Goal: Information Seeking & Learning: Check status

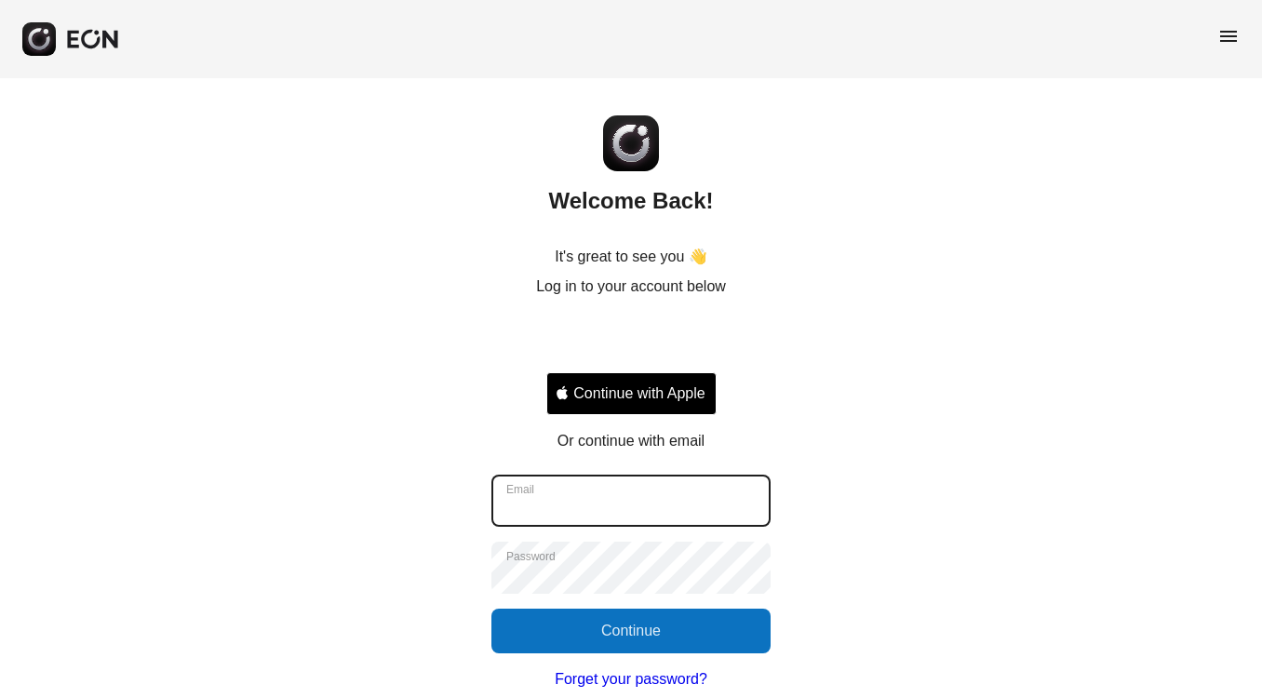
click at [611, 498] on input "Email" at bounding box center [630, 501] width 279 height 52
type input "**********"
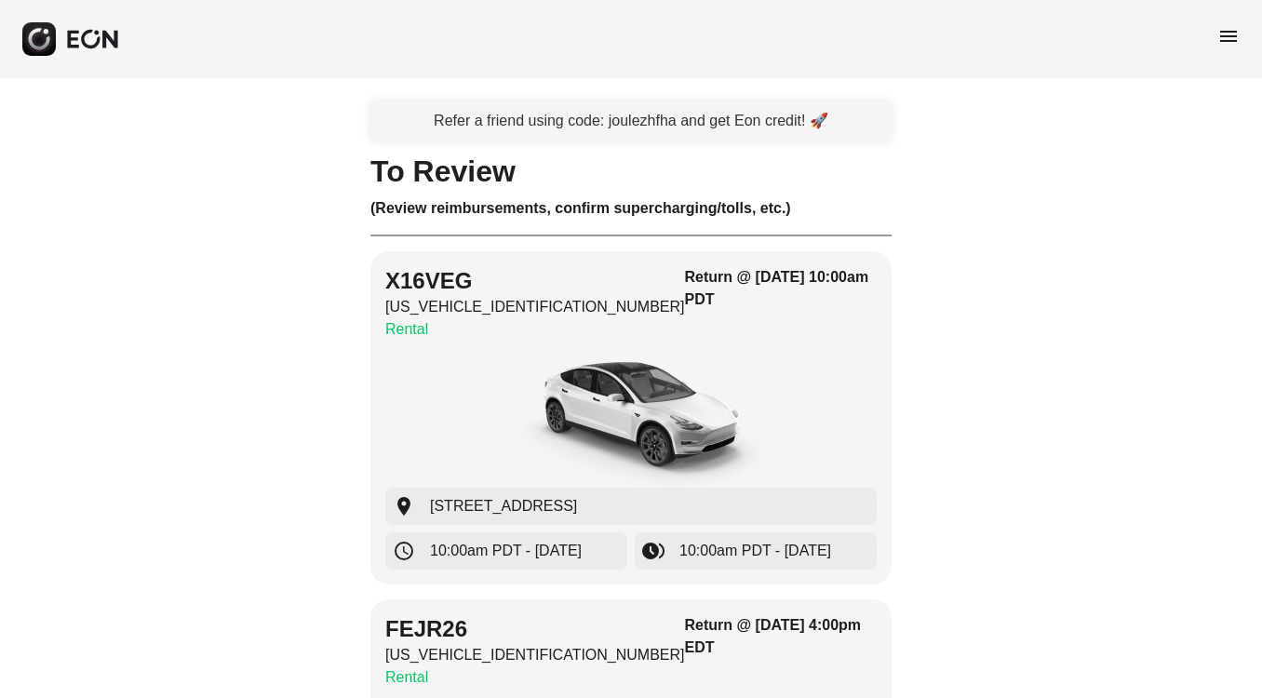
click at [1228, 42] on span "menu" at bounding box center [1228, 36] width 22 height 22
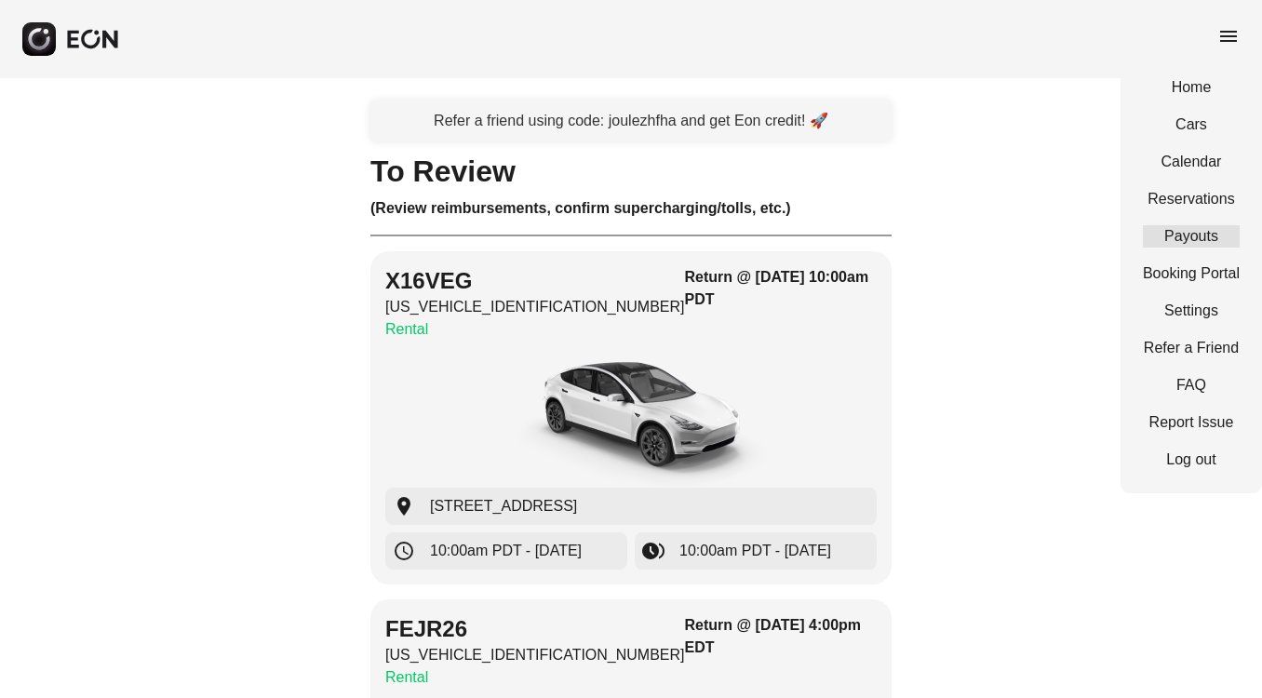
click at [1186, 234] on link "Payouts" at bounding box center [1191, 236] width 97 height 22
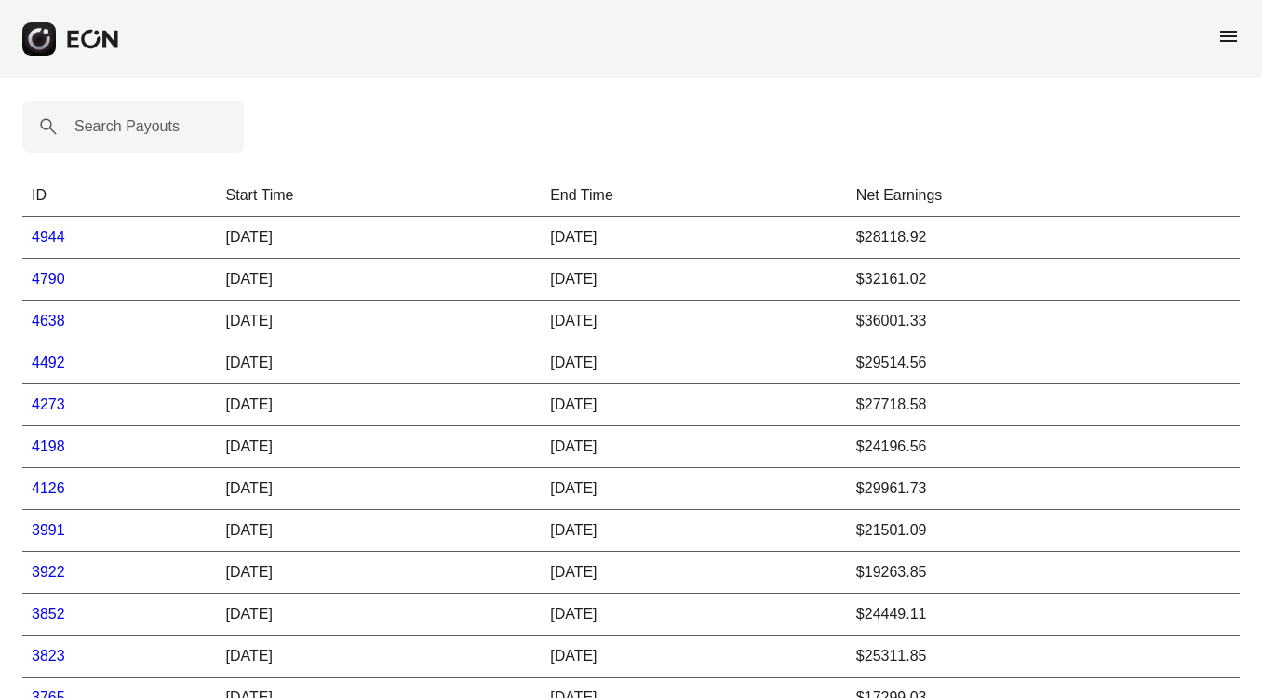
click at [49, 317] on link "4638" at bounding box center [48, 321] width 33 height 16
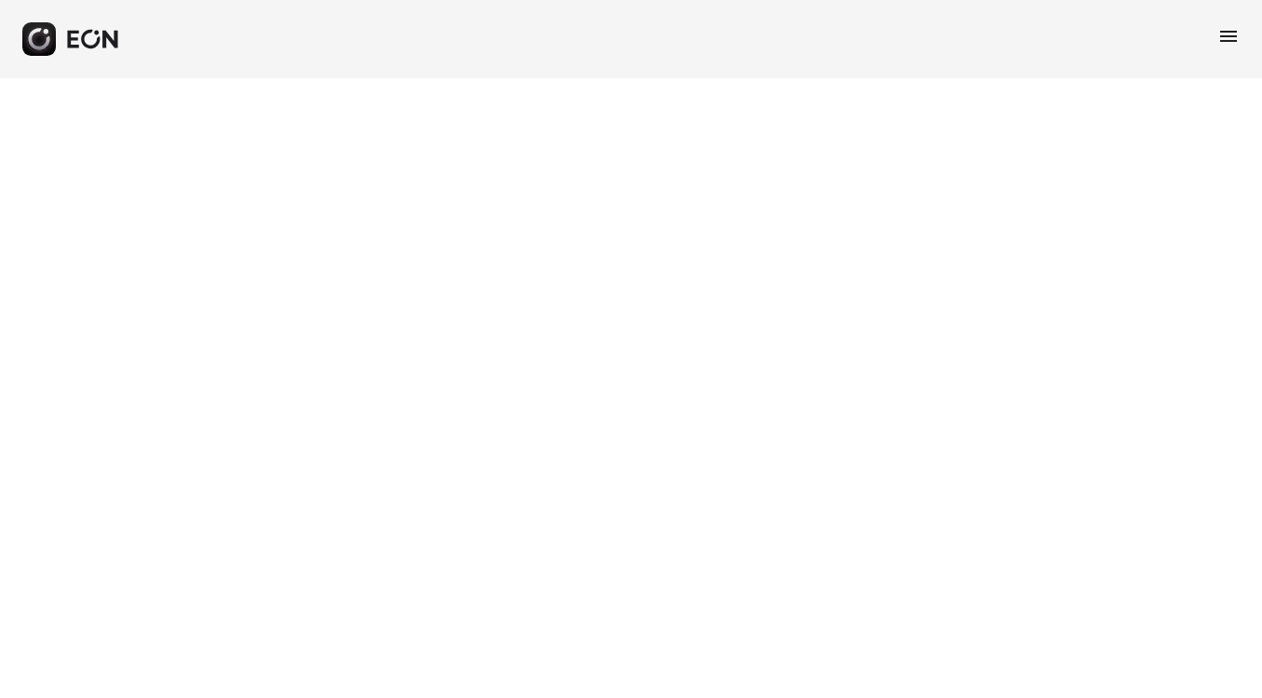
click at [1227, 36] on span "menu" at bounding box center [1228, 36] width 22 height 22
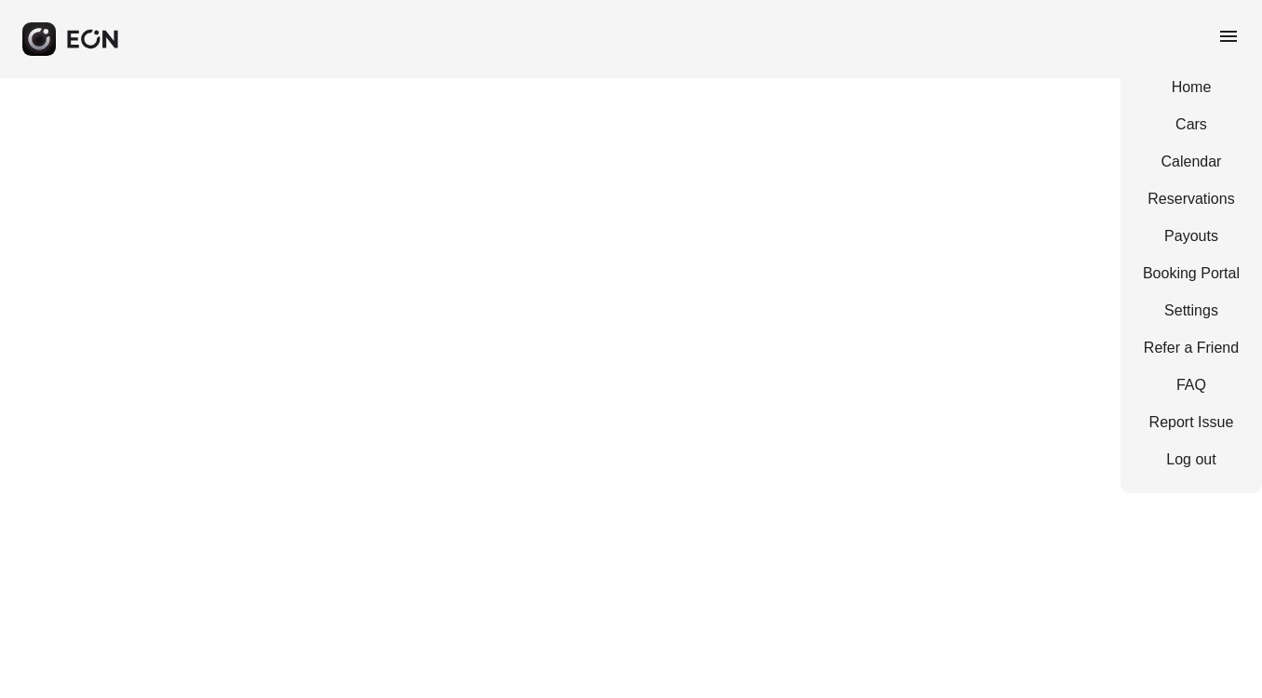
click at [1178, 221] on div "Home Cars Calendar Reservations Payouts Booking Portal Settings Refer a Friend …" at bounding box center [1190, 273] width 141 height 439
click at [1179, 229] on link "Payouts" at bounding box center [1191, 236] width 97 height 22
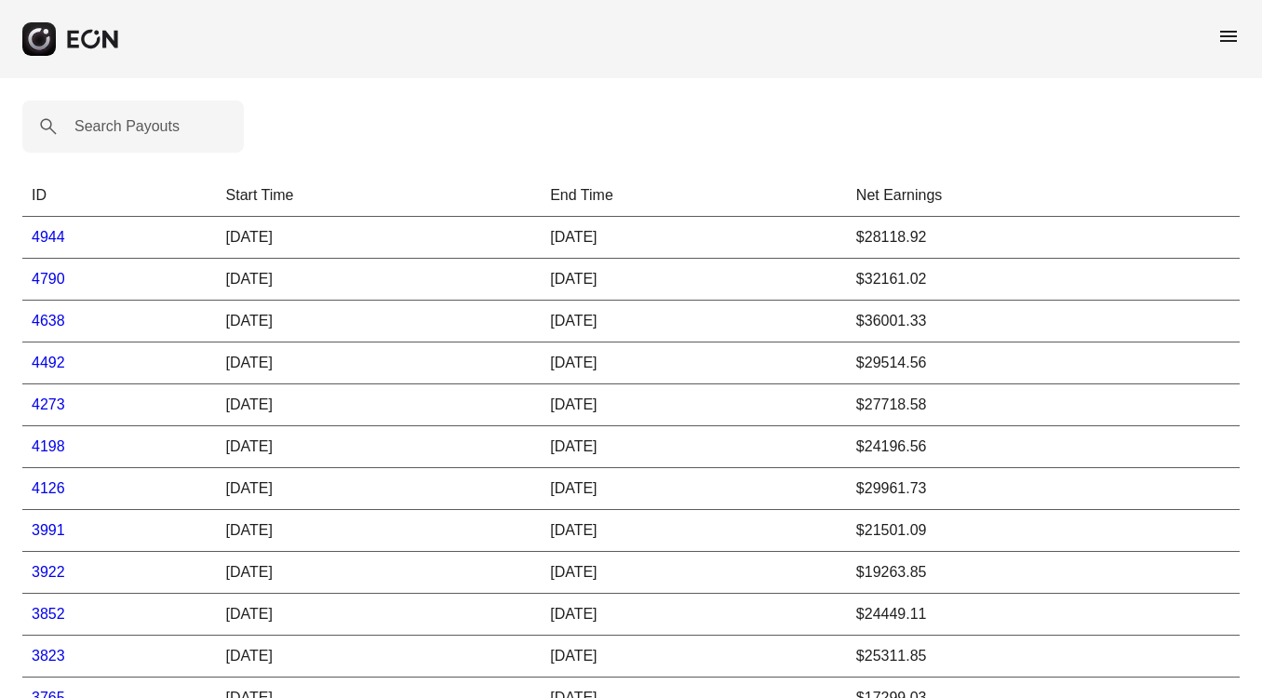
click at [51, 235] on link "4944" at bounding box center [48, 237] width 33 height 16
click at [47, 280] on link "4790" at bounding box center [48, 279] width 33 height 16
click at [54, 315] on link "4638" at bounding box center [48, 321] width 33 height 16
click at [51, 438] on link "4198" at bounding box center [48, 446] width 33 height 16
click at [53, 316] on link "4638" at bounding box center [48, 321] width 33 height 16
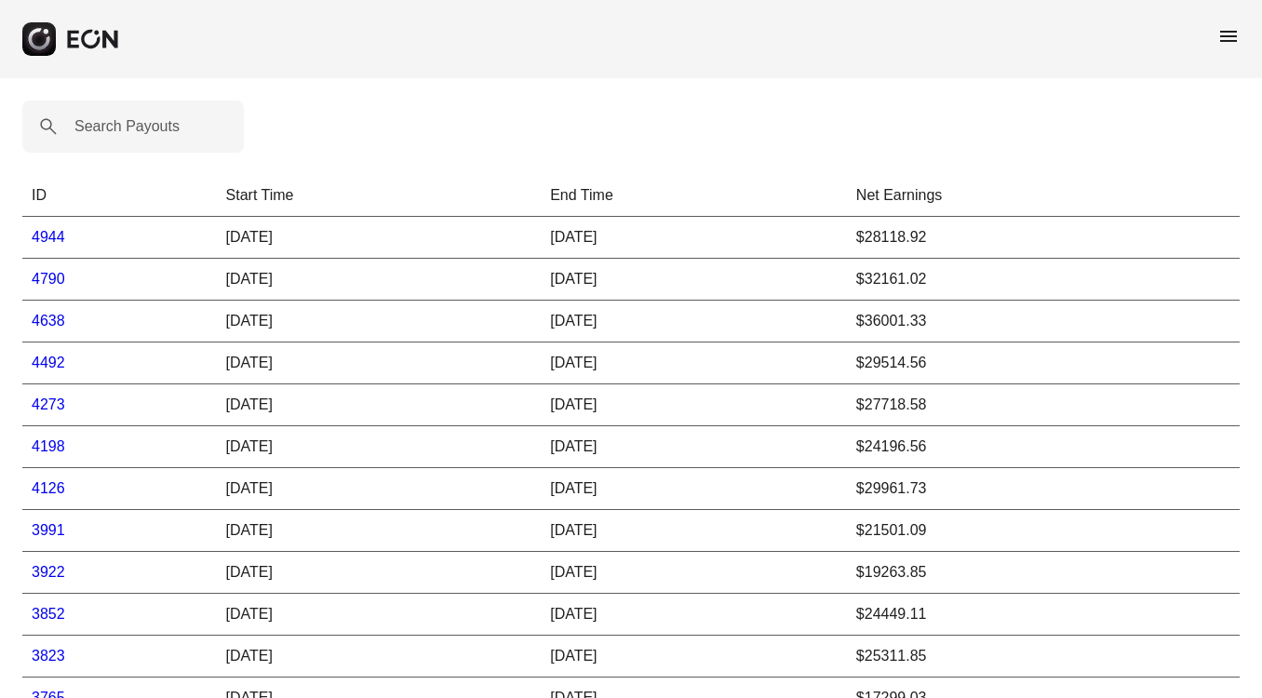
click at [57, 235] on link "4944" at bounding box center [48, 237] width 33 height 16
click at [57, 286] on link "4790" at bounding box center [48, 279] width 33 height 16
click at [47, 318] on link "4638" at bounding box center [48, 321] width 33 height 16
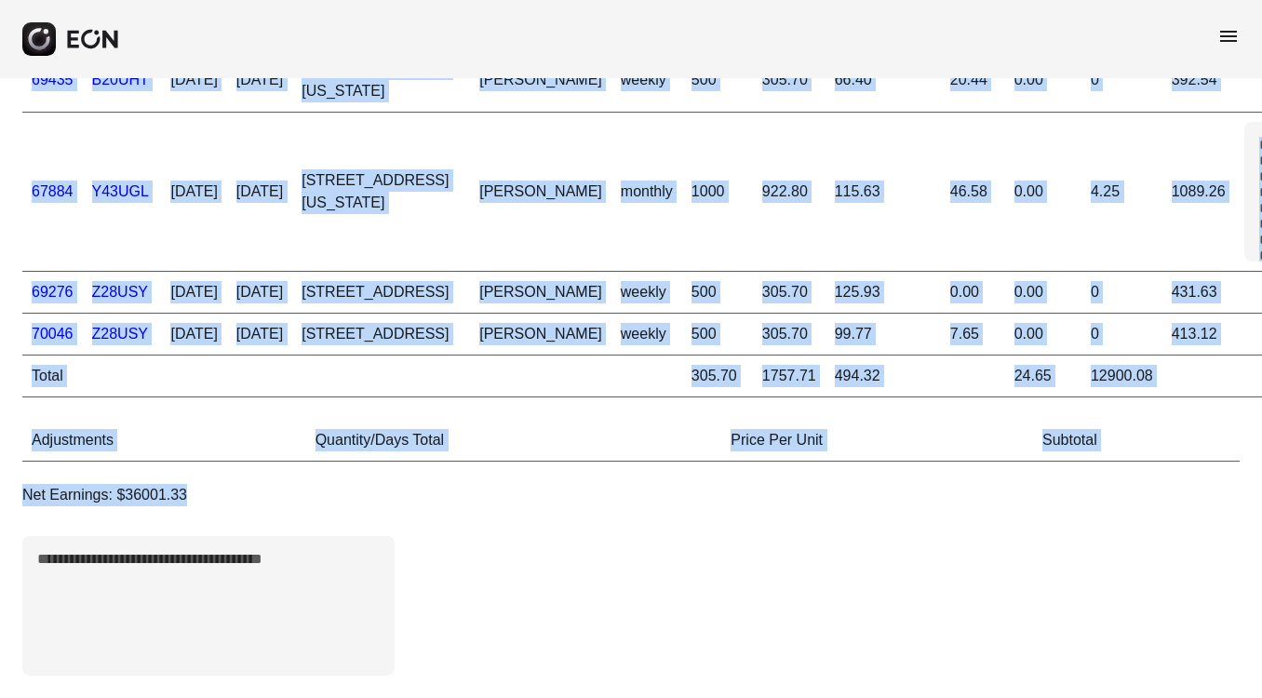
scroll to position [10071, 0]
drag, startPoint x: 23, startPoint y: 125, endPoint x: 765, endPoint y: 709, distance: 944.1
copy div "ID Car Start Time End Time Start Location Guest Days Daily Price Weekly Discoun…"
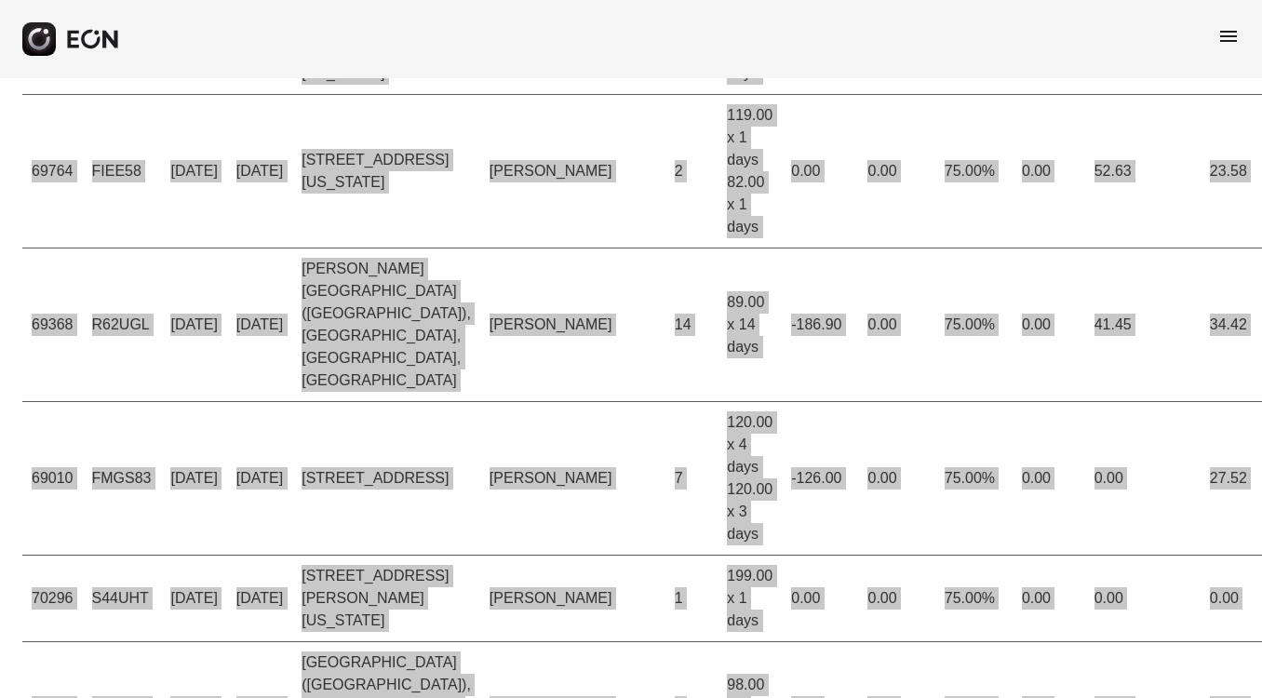
scroll to position [0, 0]
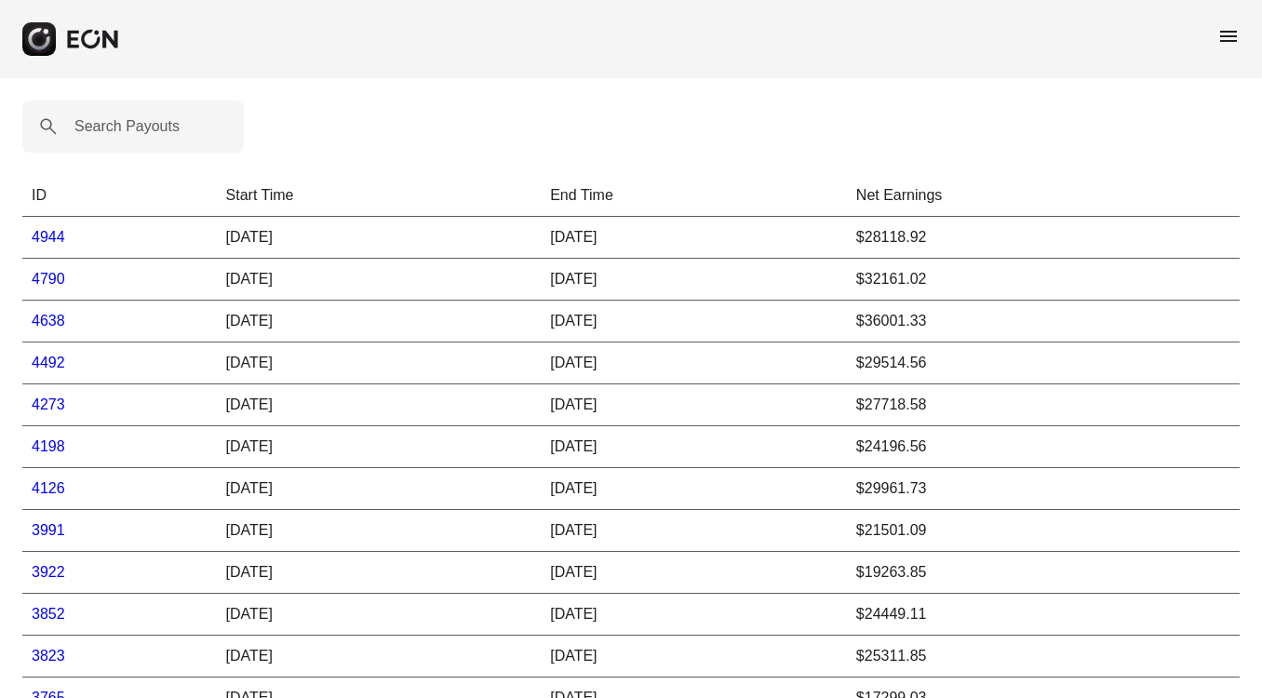
click at [52, 362] on link "4492" at bounding box center [48, 362] width 33 height 16
click at [42, 241] on link "4944" at bounding box center [48, 237] width 33 height 16
click at [45, 650] on link "3823" at bounding box center [48, 656] width 33 height 16
click at [47, 275] on link "4790" at bounding box center [48, 279] width 33 height 16
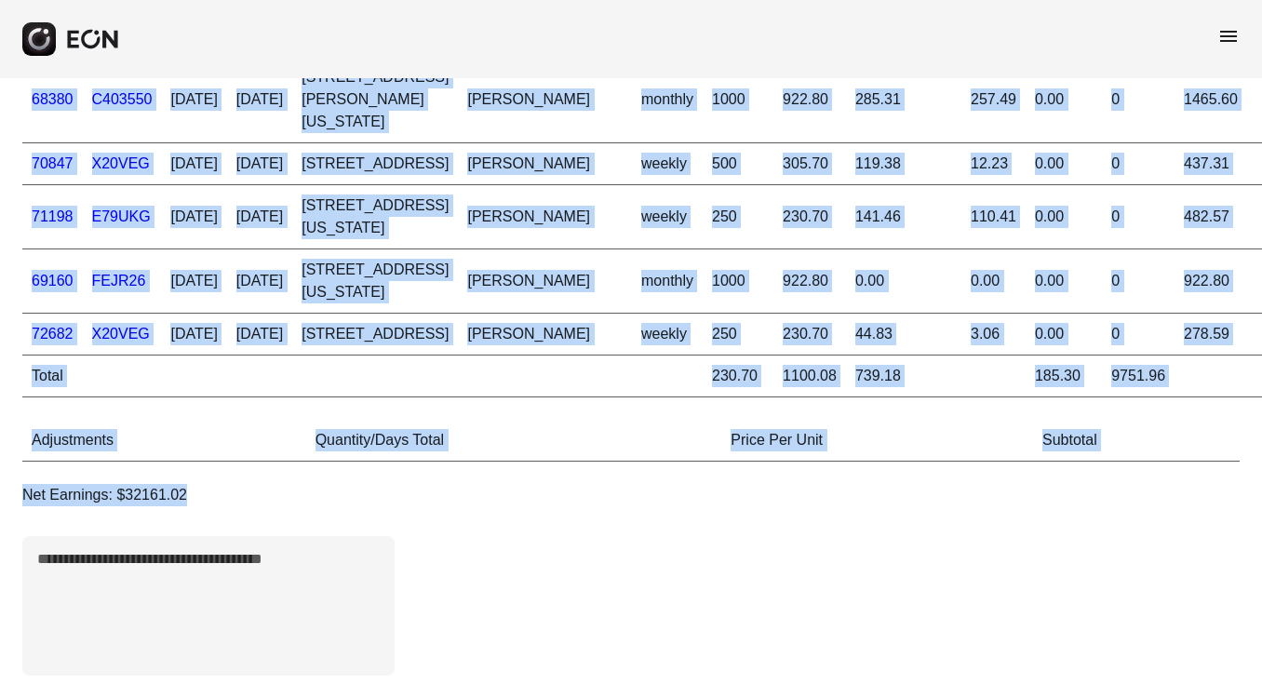
scroll to position [8637, 0]
drag, startPoint x: 34, startPoint y: 129, endPoint x: 901, endPoint y: 709, distance: 1042.3
copy div "D Car Start Time End Time Start Location Guest Days Daily Price Weekly Discount…"
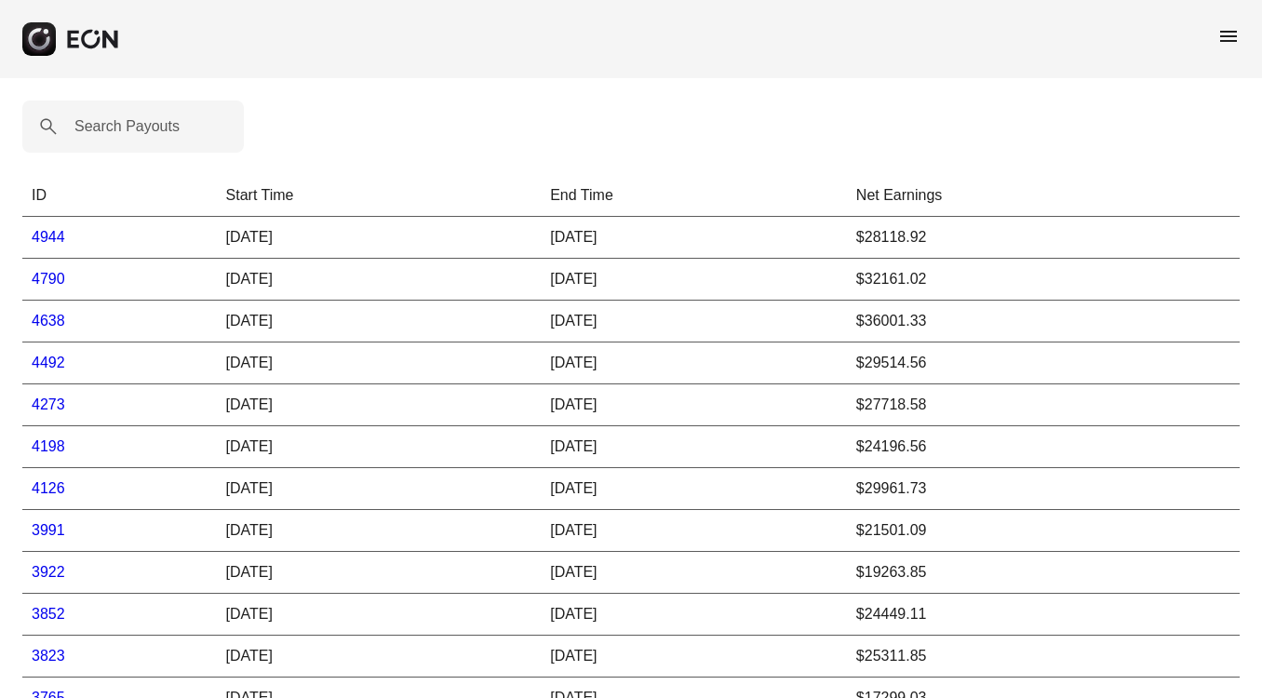
click at [55, 367] on link "4492" at bounding box center [48, 362] width 33 height 16
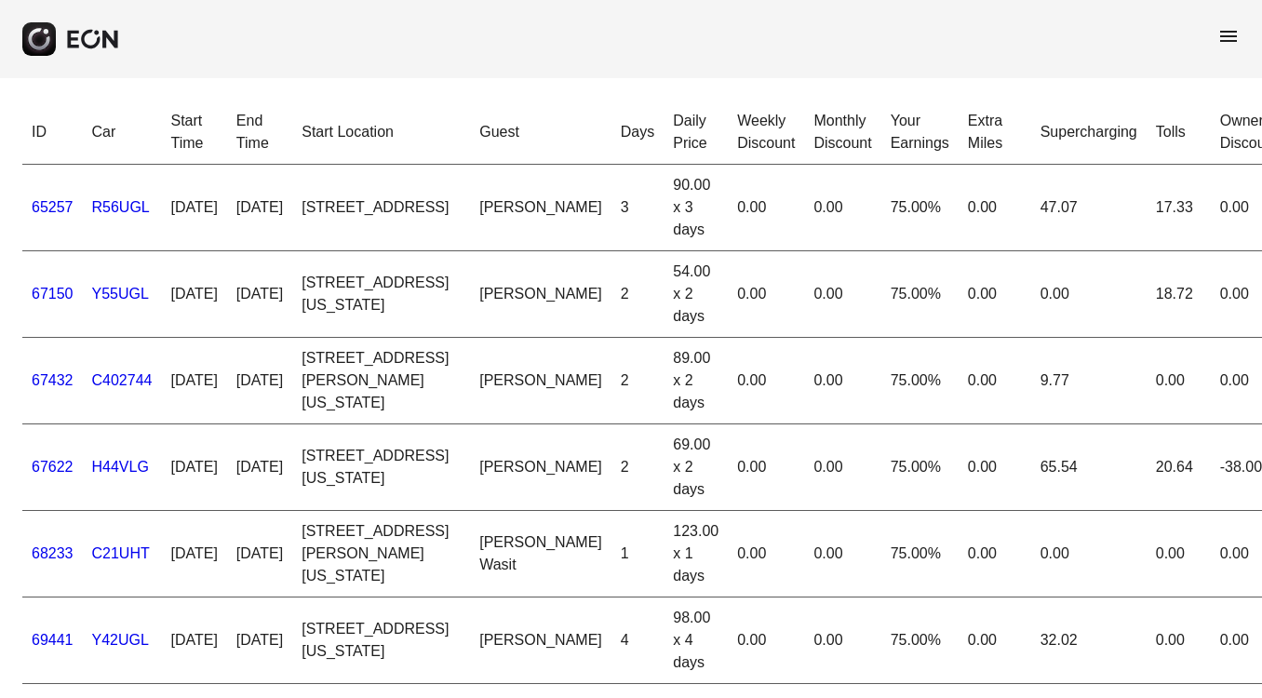
click at [108, 177] on td "R56UGL" at bounding box center [122, 208] width 79 height 87
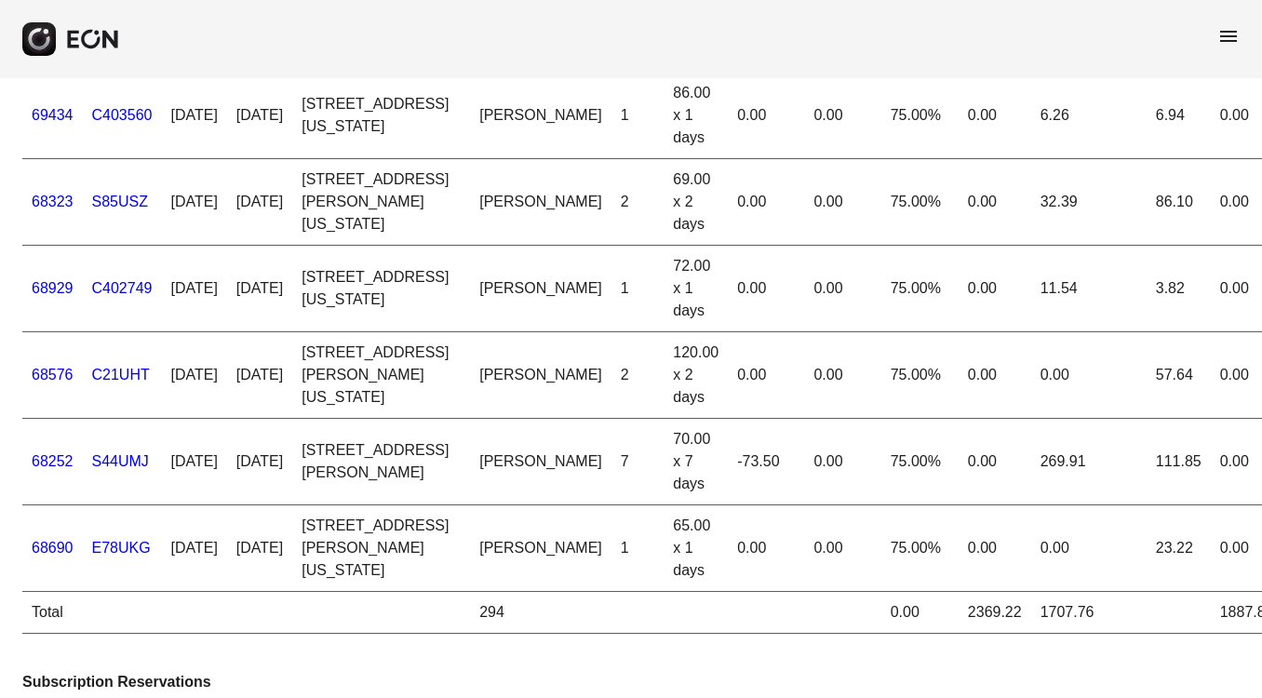
scroll to position [9289, 0]
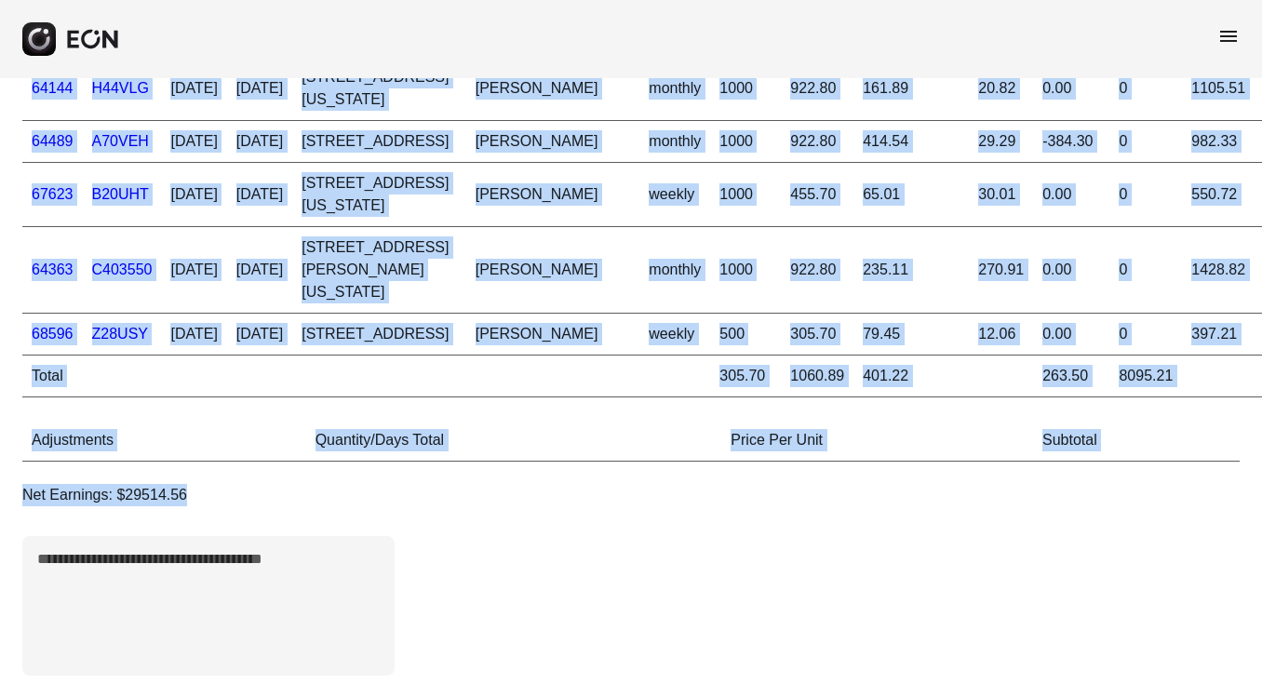
drag, startPoint x: 24, startPoint y: 129, endPoint x: 883, endPoint y: 539, distance: 951.4
copy div "ID Car Start Time End Time Start Location Guest Days Daily Price Weekly Discoun…"
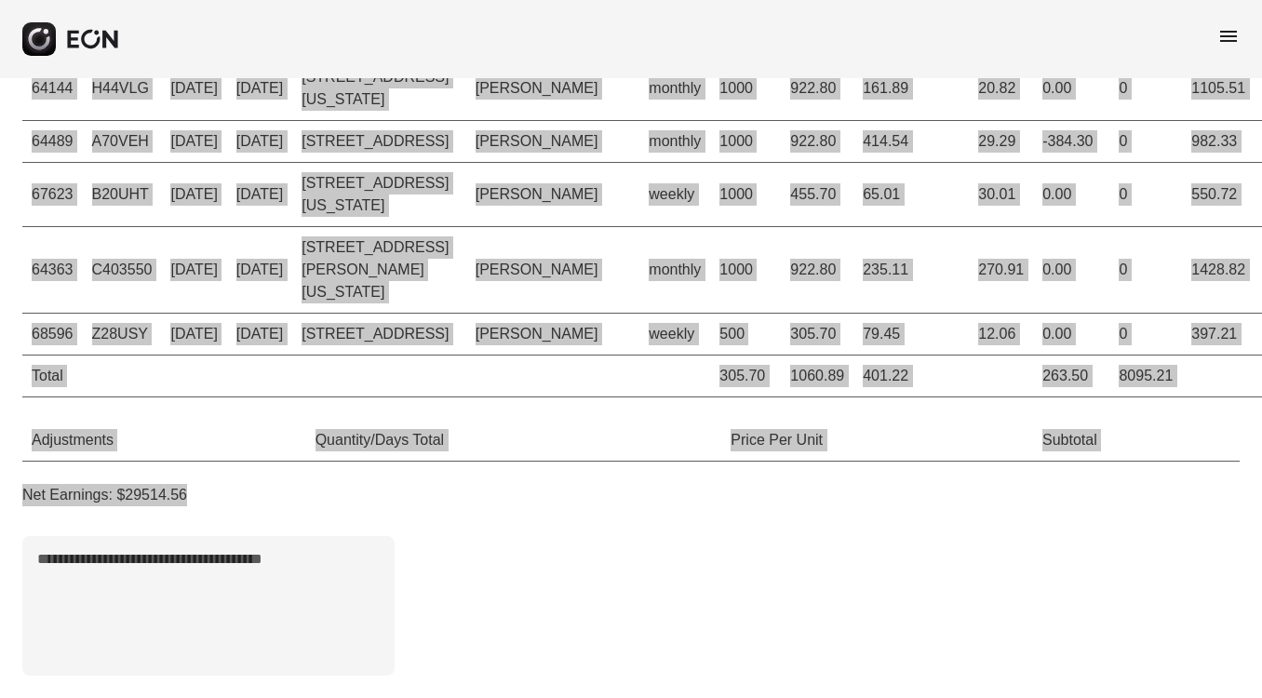
scroll to position [4885, 0]
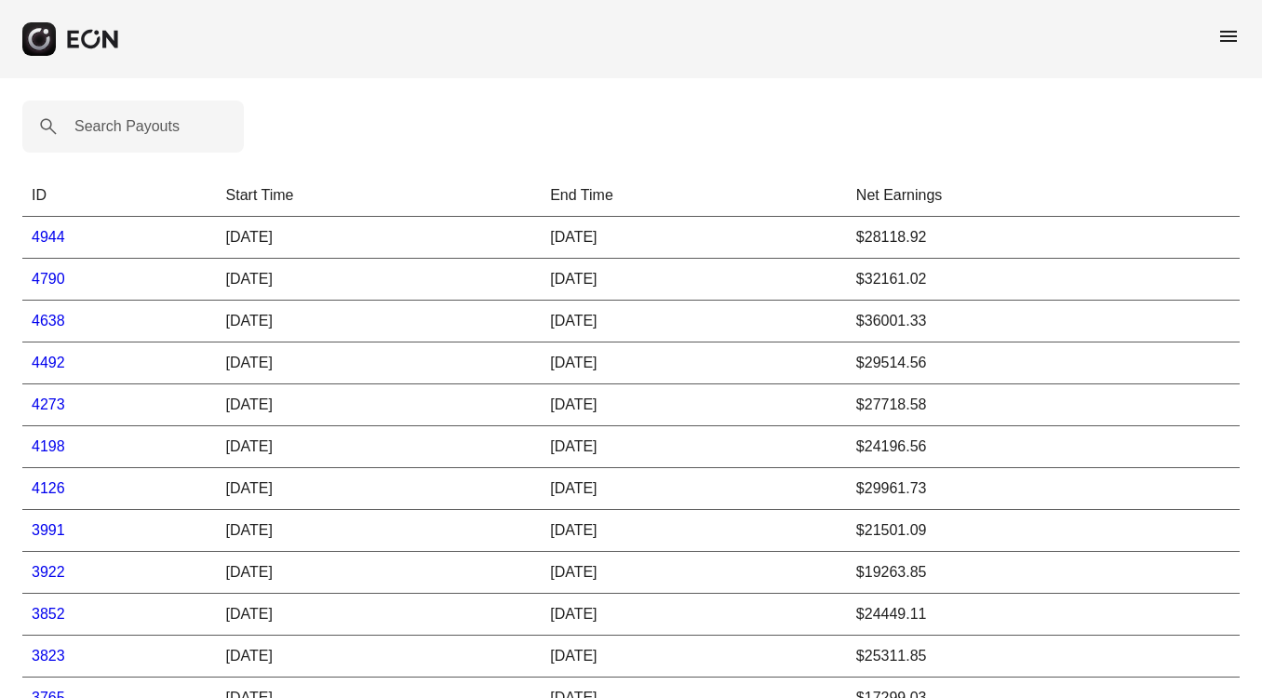
click at [54, 229] on link "4944" at bounding box center [48, 237] width 33 height 16
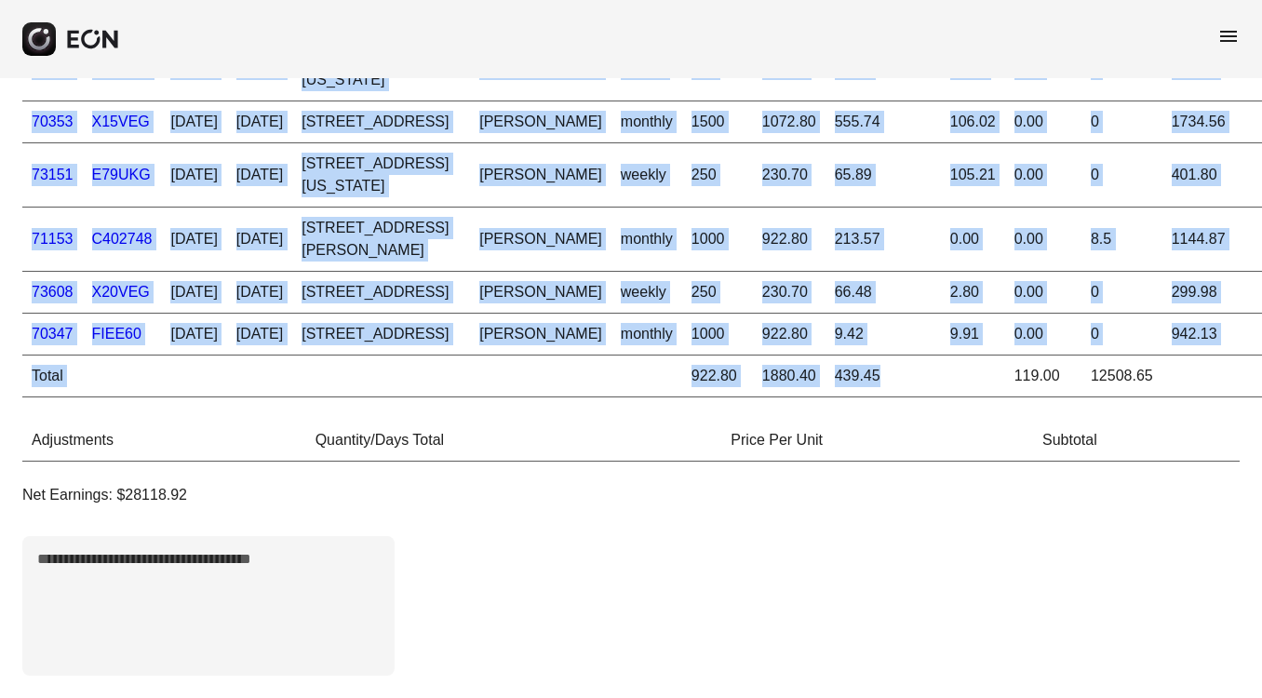
scroll to position [6933, 0]
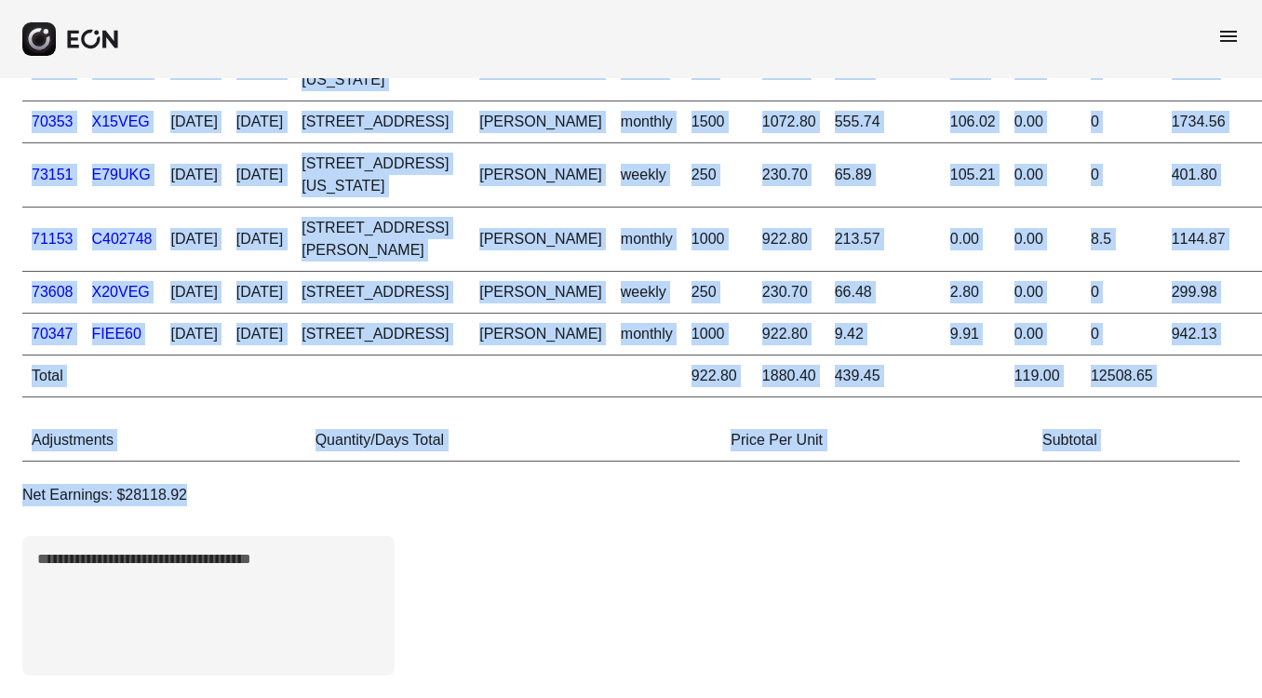
drag, startPoint x: 22, startPoint y: 226, endPoint x: 795, endPoint y: 510, distance: 822.7
copy div "76139 B82UKG [DATE] [DATE] 45-[STREET_ADDRESS][PERSON_NAME][US_STATE] [PERSON_N…"
